Goal: Find specific page/section: Find specific page/section

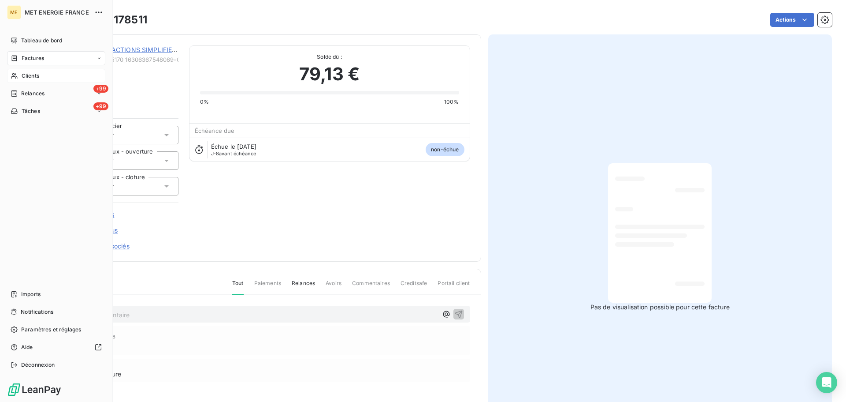
click at [29, 75] on span "Clients" at bounding box center [31, 76] width 18 height 8
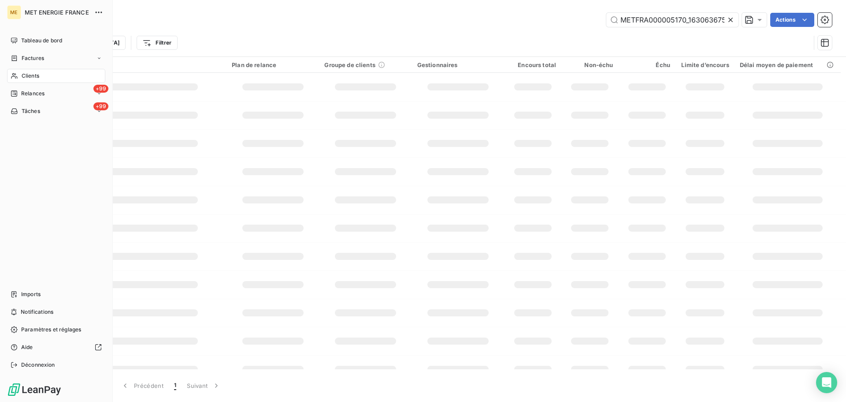
scroll to position [0, 24]
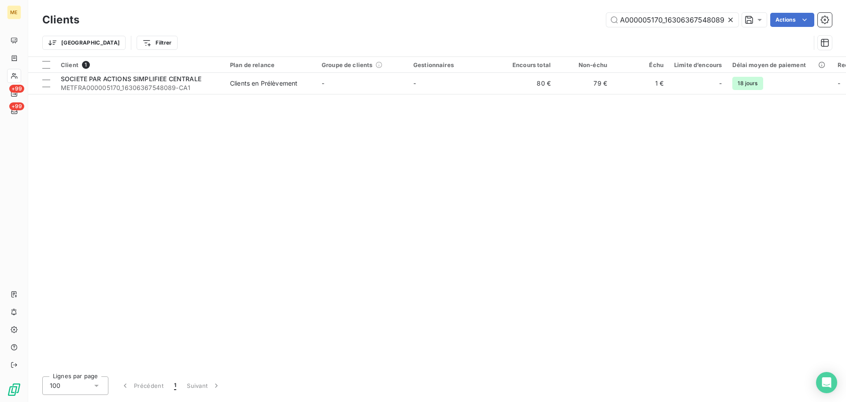
click at [729, 18] on icon at bounding box center [730, 19] width 9 height 9
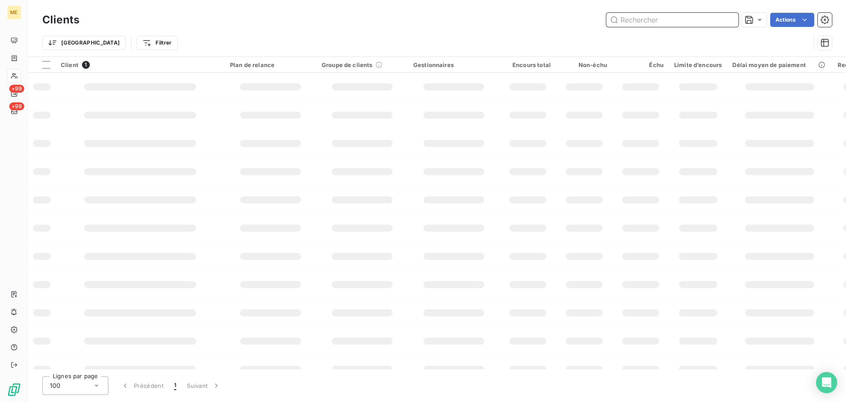
click at [680, 22] on input "text" at bounding box center [673, 20] width 132 height 14
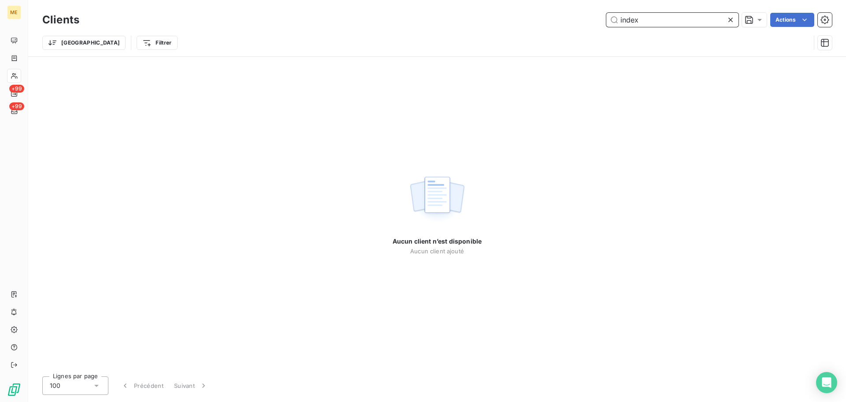
click at [661, 22] on input "index" at bounding box center [673, 20] width 132 height 14
click at [626, 20] on input "index" at bounding box center [673, 20] width 132 height 14
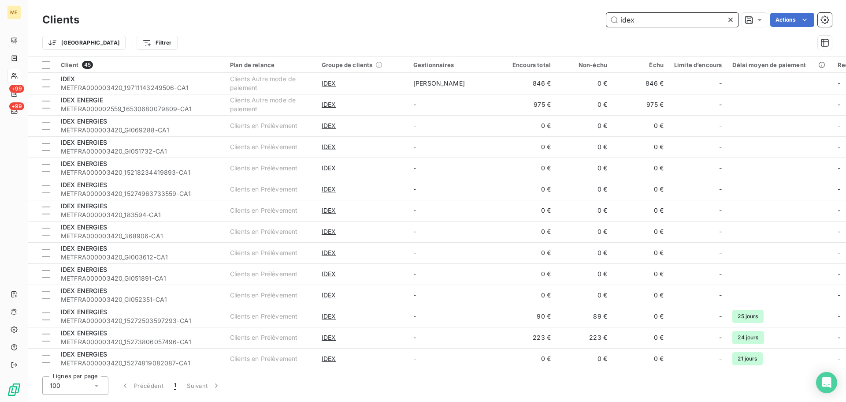
click at [664, 20] on input "idex" at bounding box center [673, 20] width 132 height 14
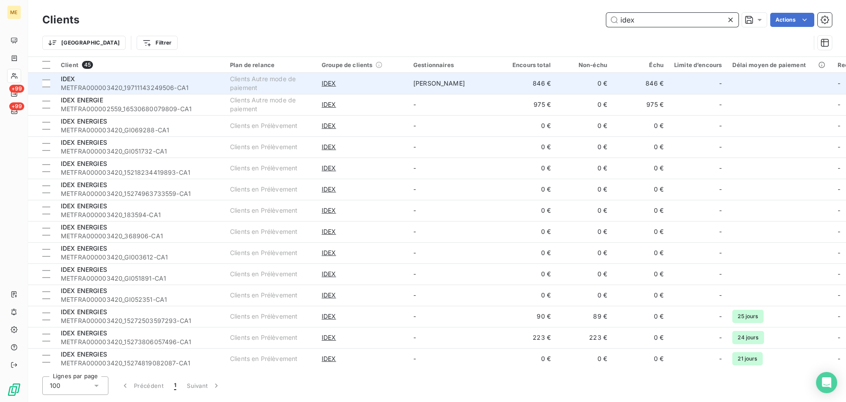
type input "idex"
click at [169, 79] on div "IDEX" at bounding box center [140, 78] width 159 height 9
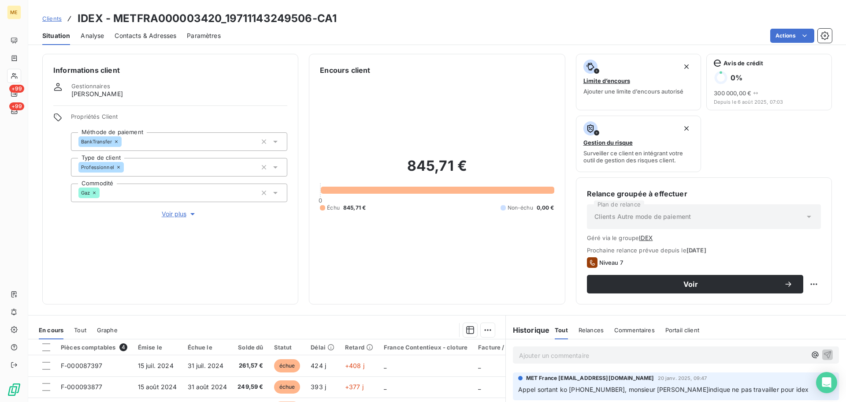
click at [164, 39] on span "Contacts & Adresses" at bounding box center [146, 35] width 62 height 9
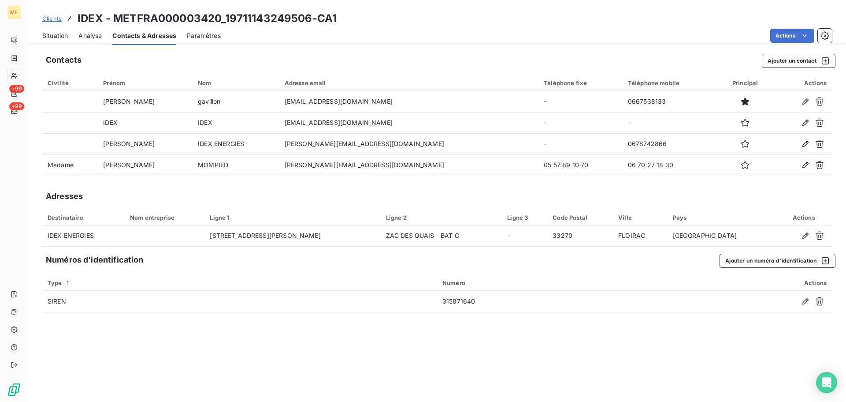
click at [621, 368] on div "Contacts Ajouter un contact Civilité Prénom Nom Adresse email Téléphone fixe Té…" at bounding box center [437, 224] width 818 height 353
